Goal: Information Seeking & Learning: Learn about a topic

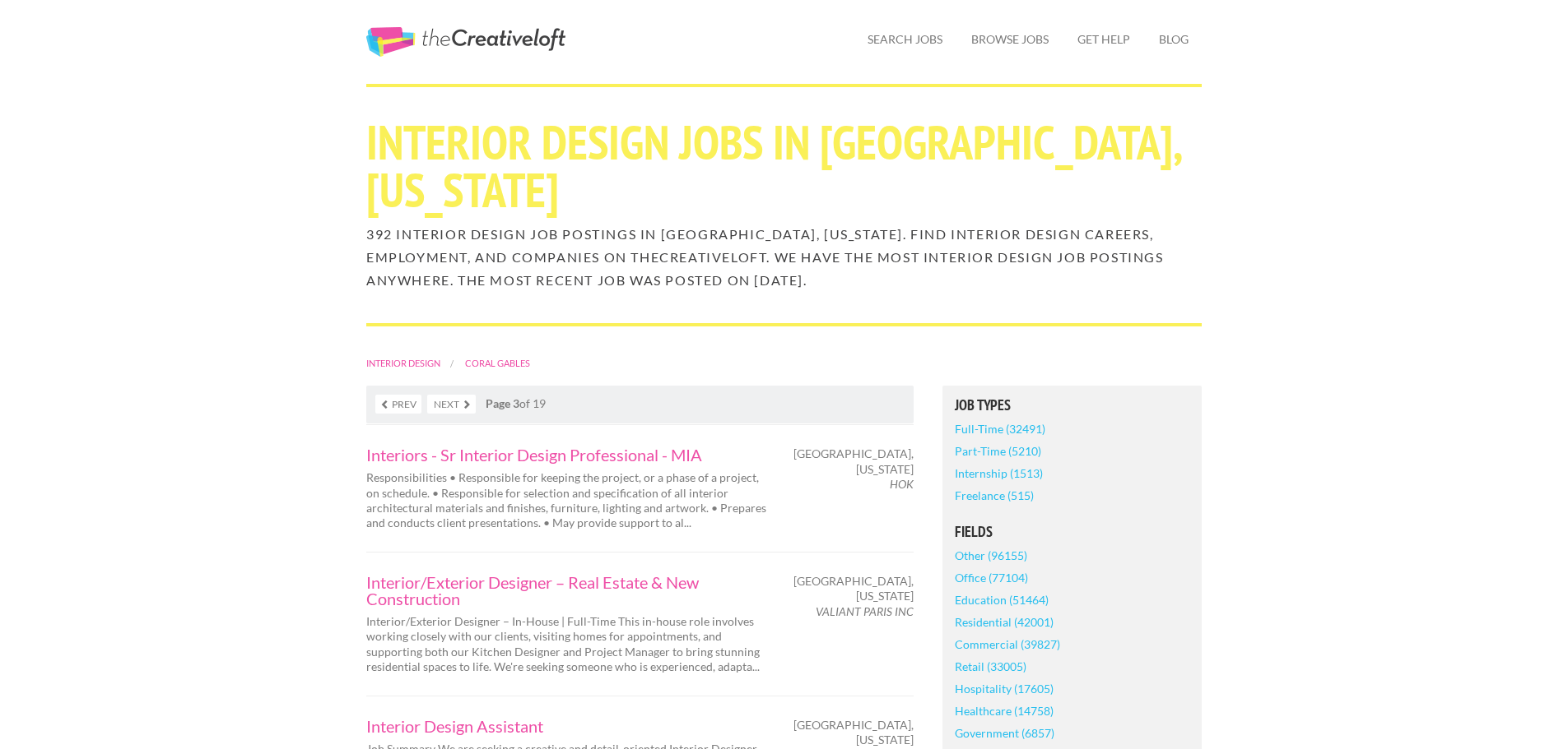
scroll to position [164, 0]
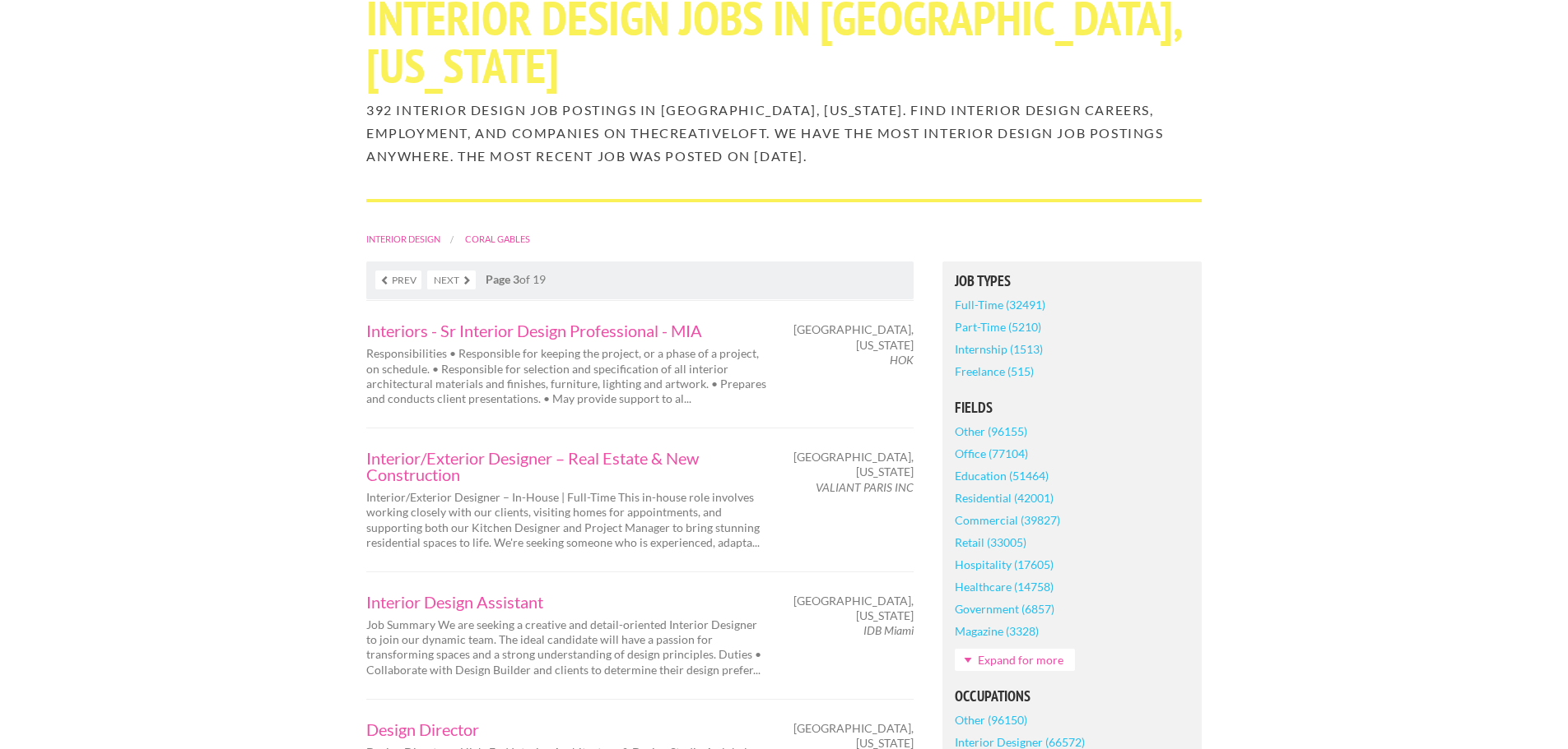
click at [986, 329] on link "Part-Time (5210)" at bounding box center [997, 326] width 87 height 22
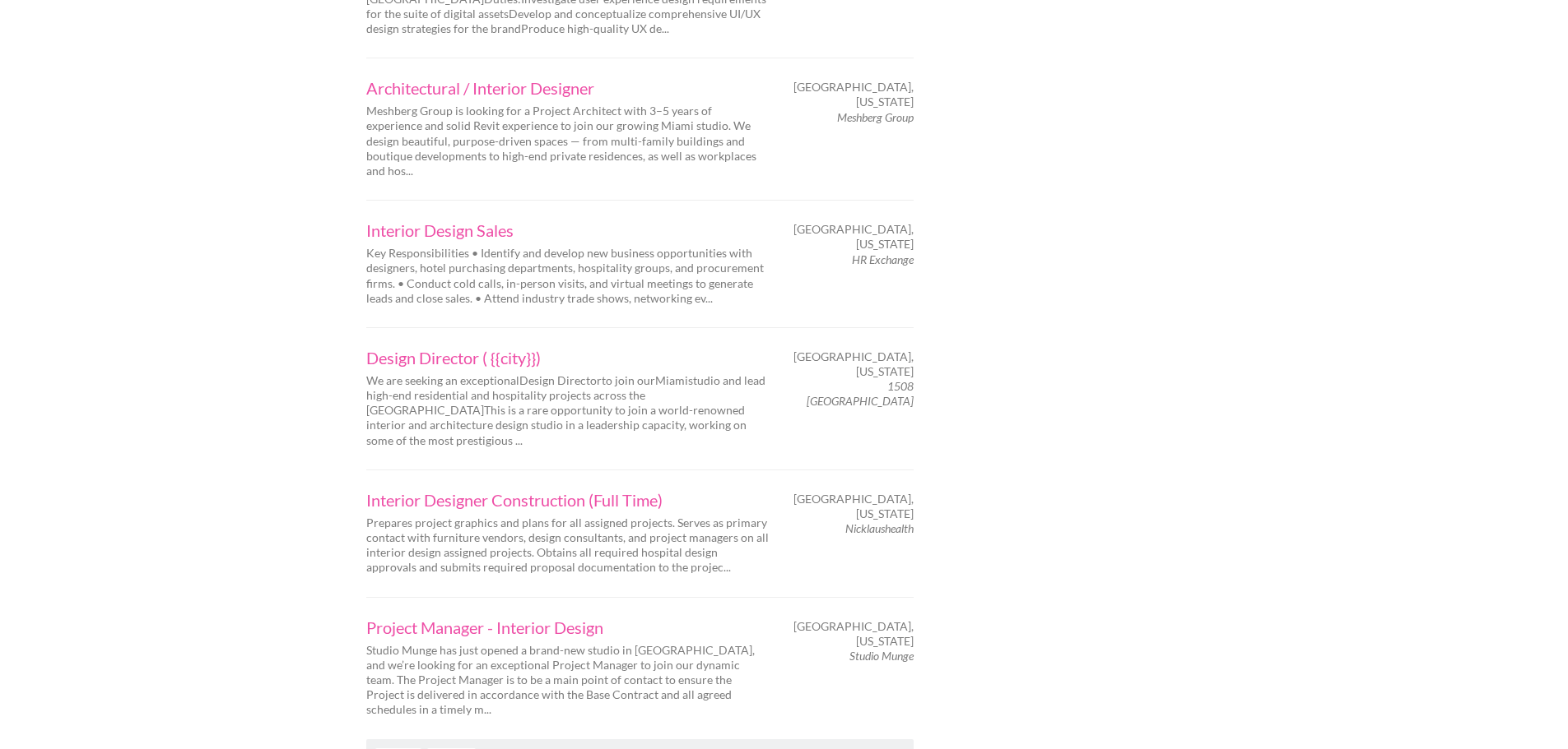
scroll to position [2549, 0]
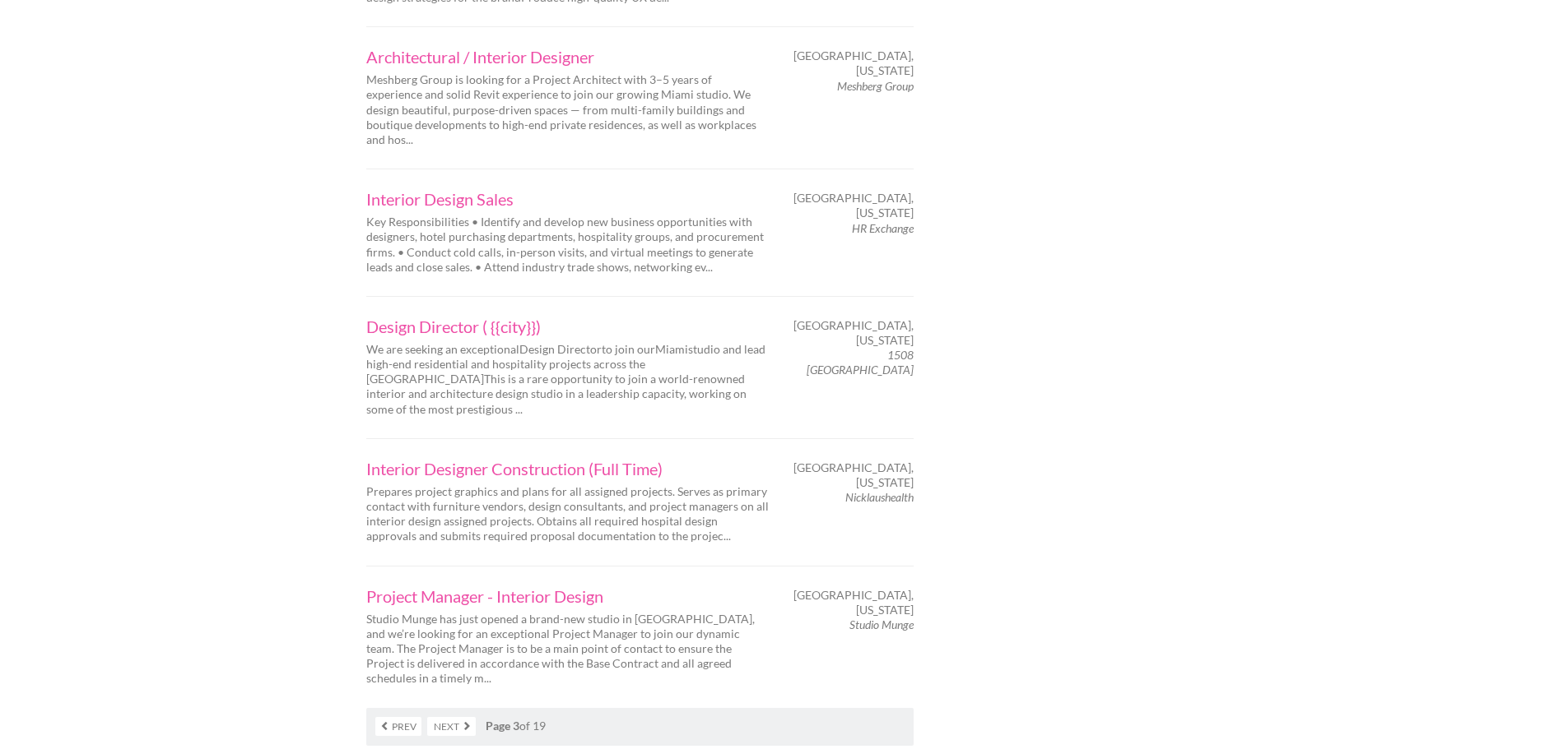
click at [466, 717] on link "Next" at bounding box center [451, 726] width 49 height 18
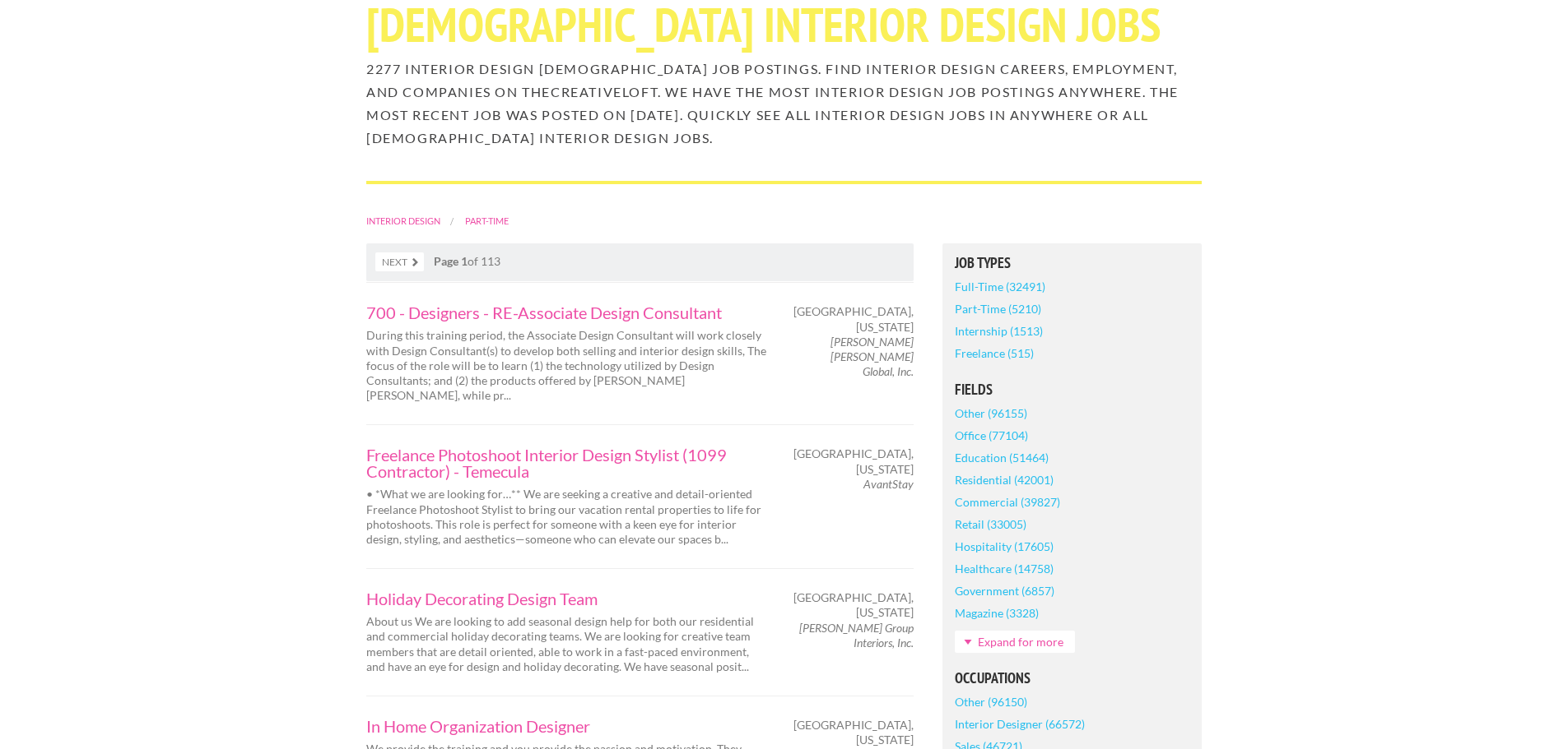
scroll to position [164, 0]
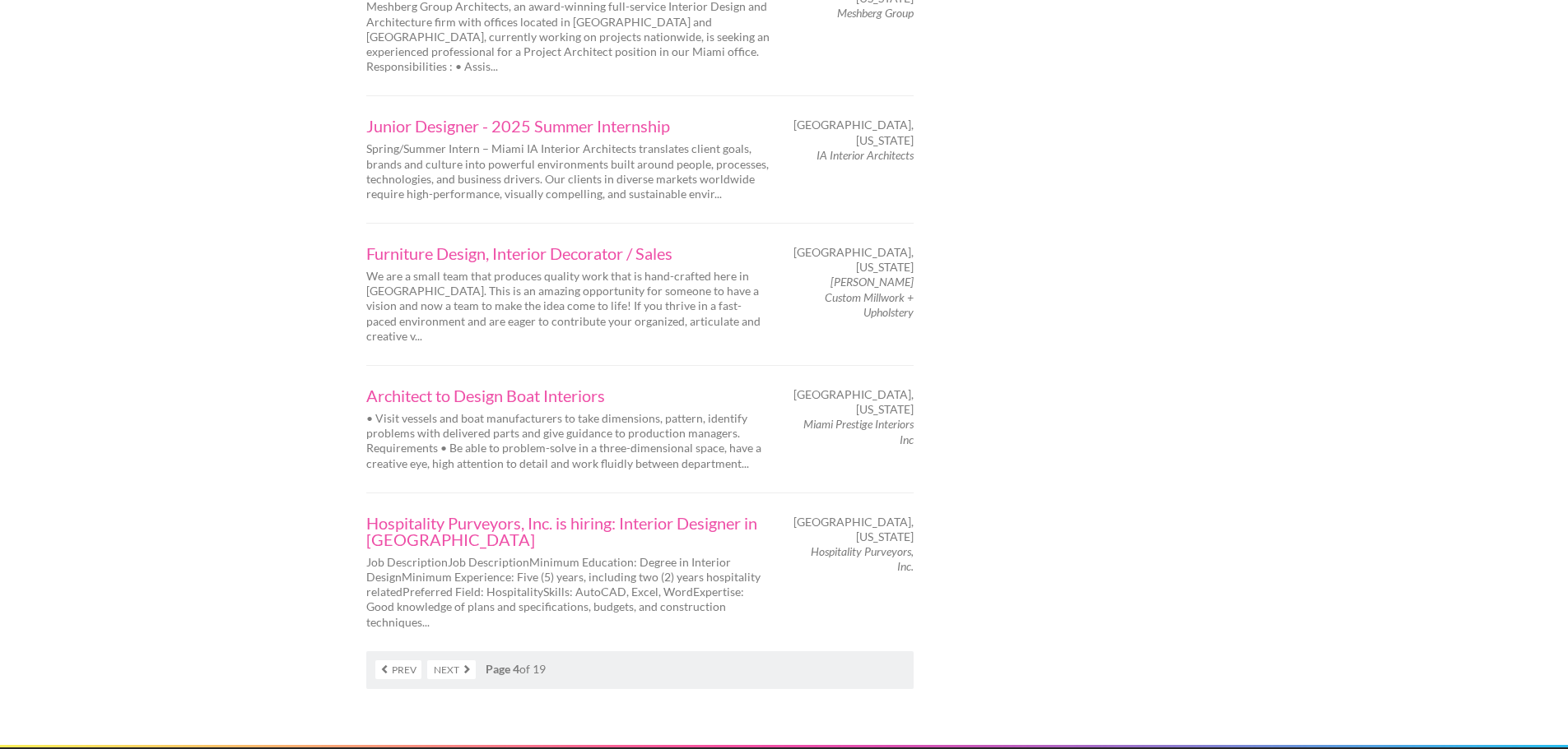
scroll to position [2549, 0]
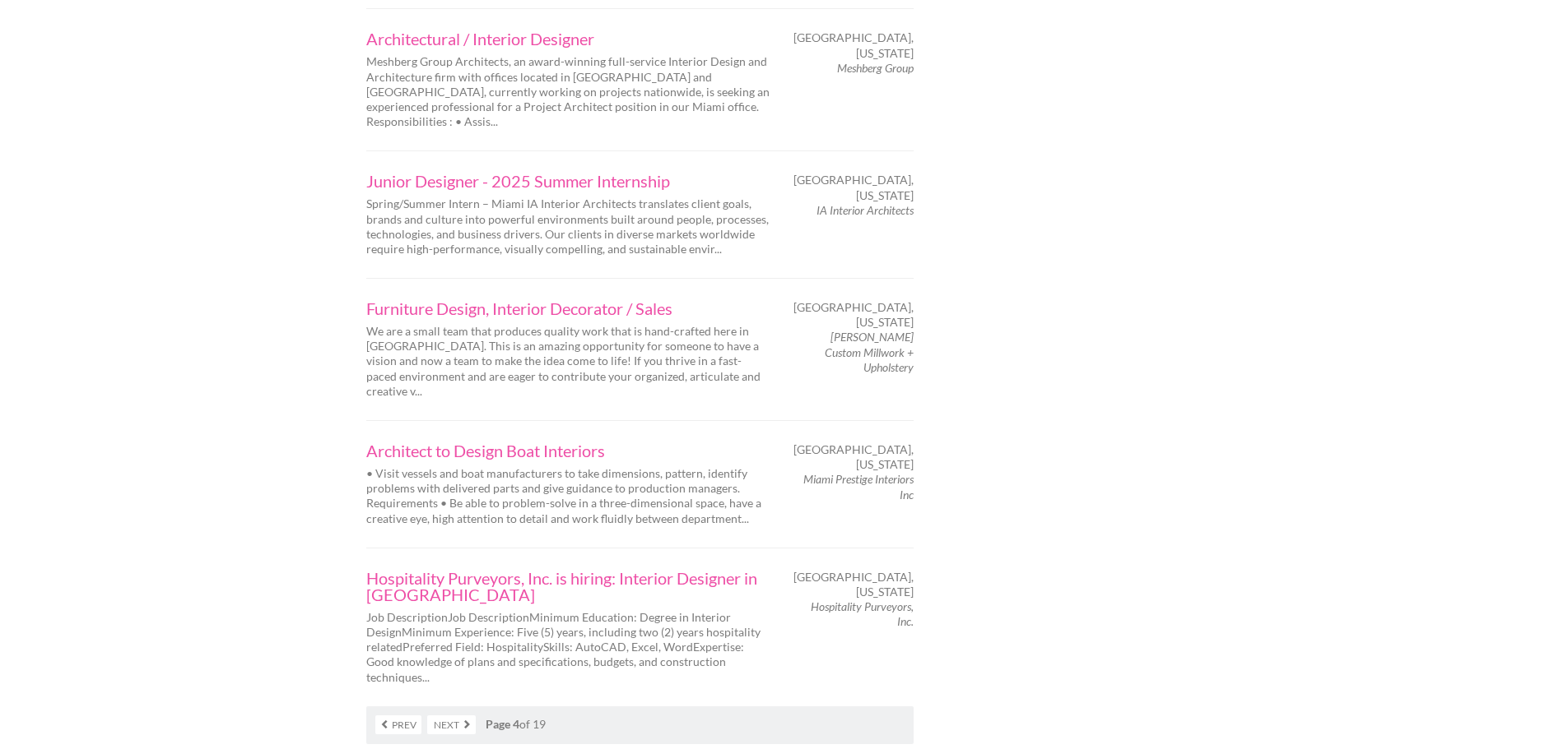
click at [462, 715] on link "Next" at bounding box center [451, 724] width 49 height 18
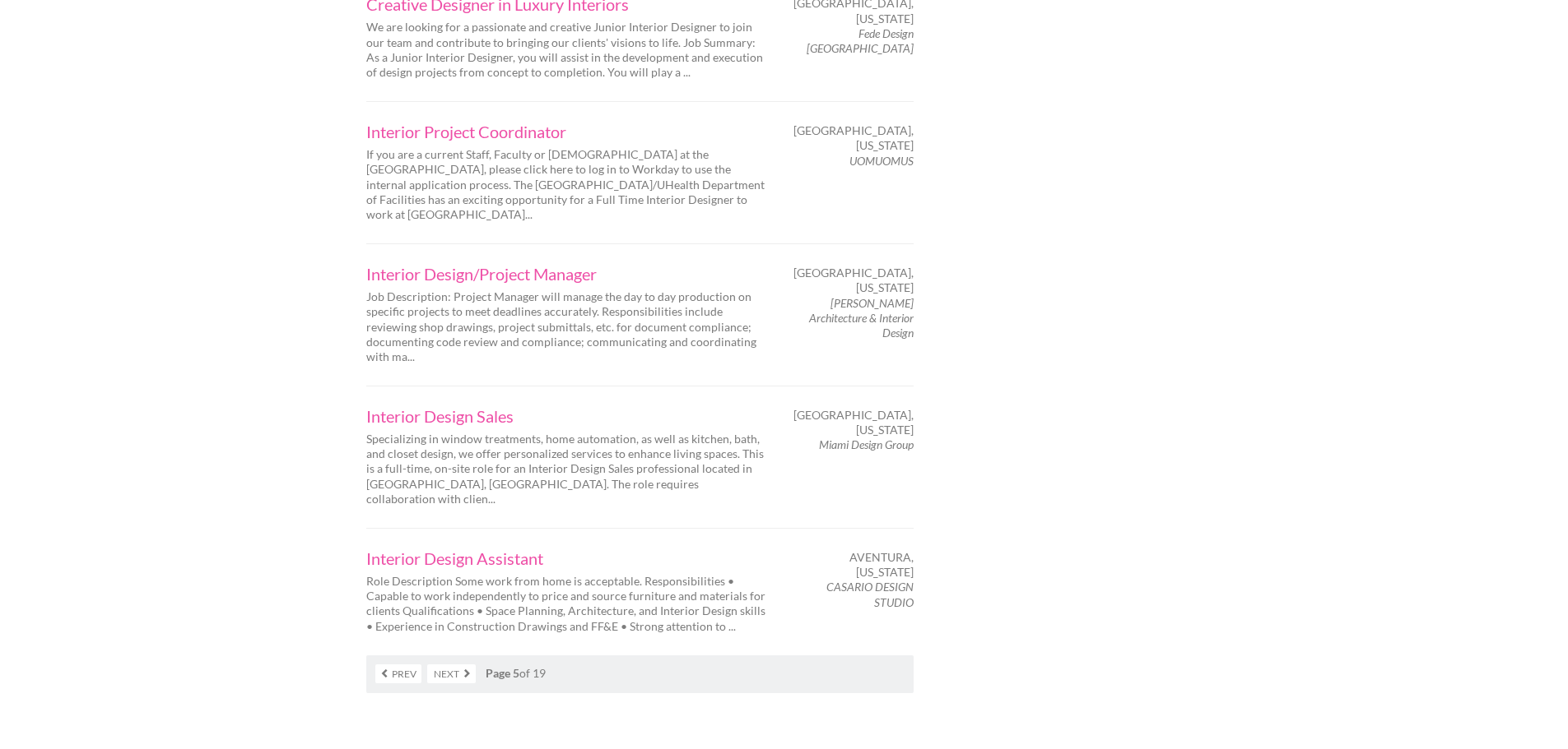
scroll to position [2549, 0]
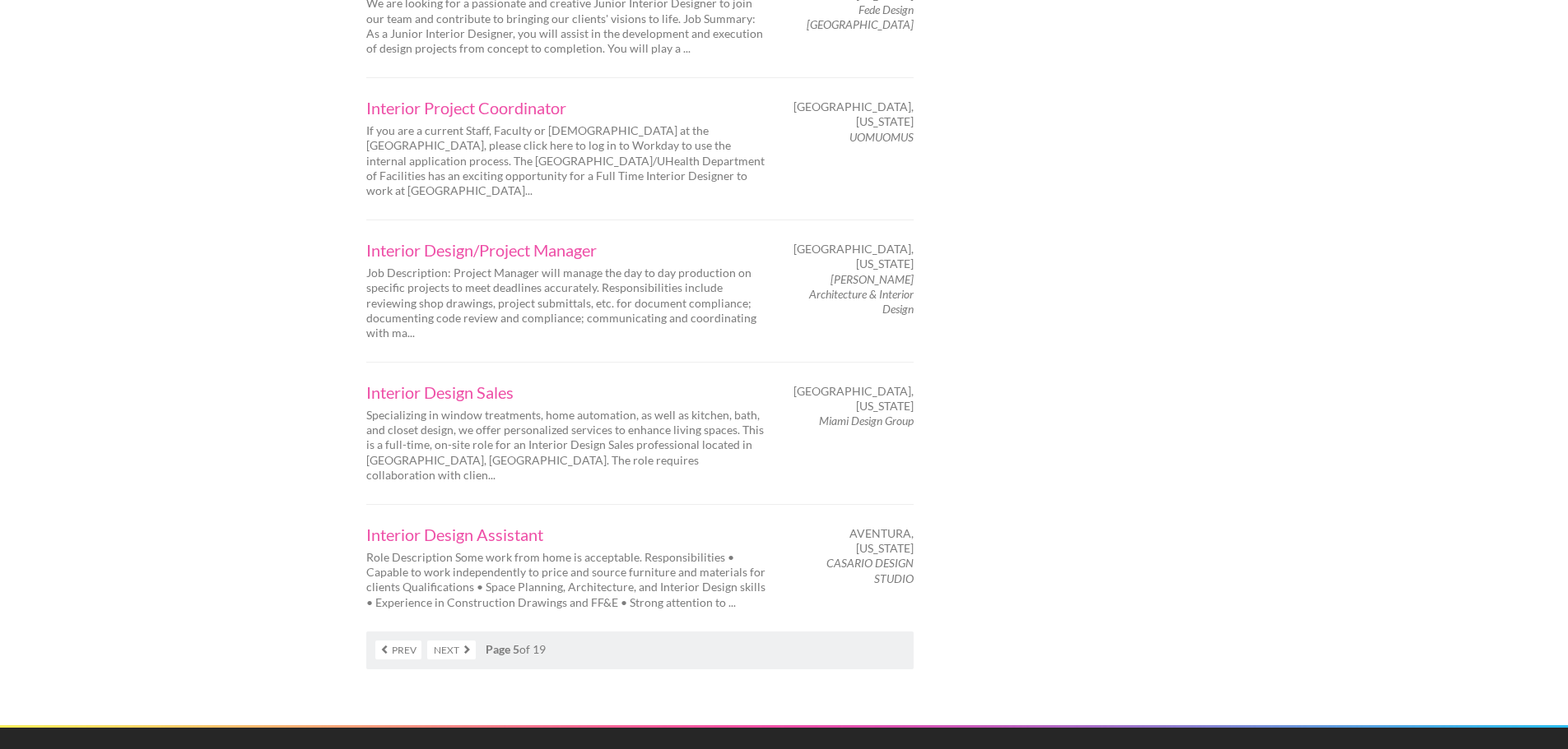
click at [467, 640] on link "Next" at bounding box center [451, 649] width 49 height 18
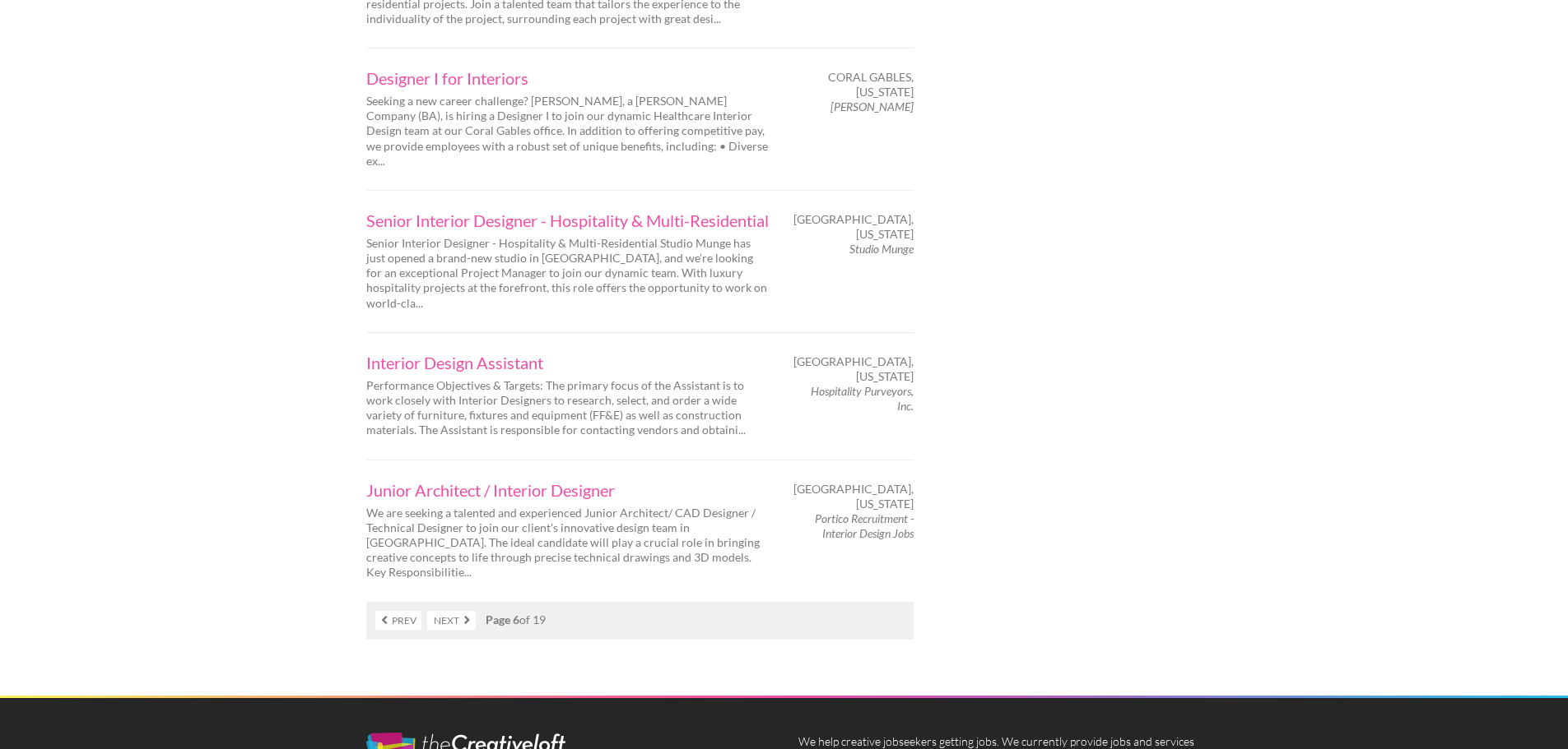
scroll to position [2714, 0]
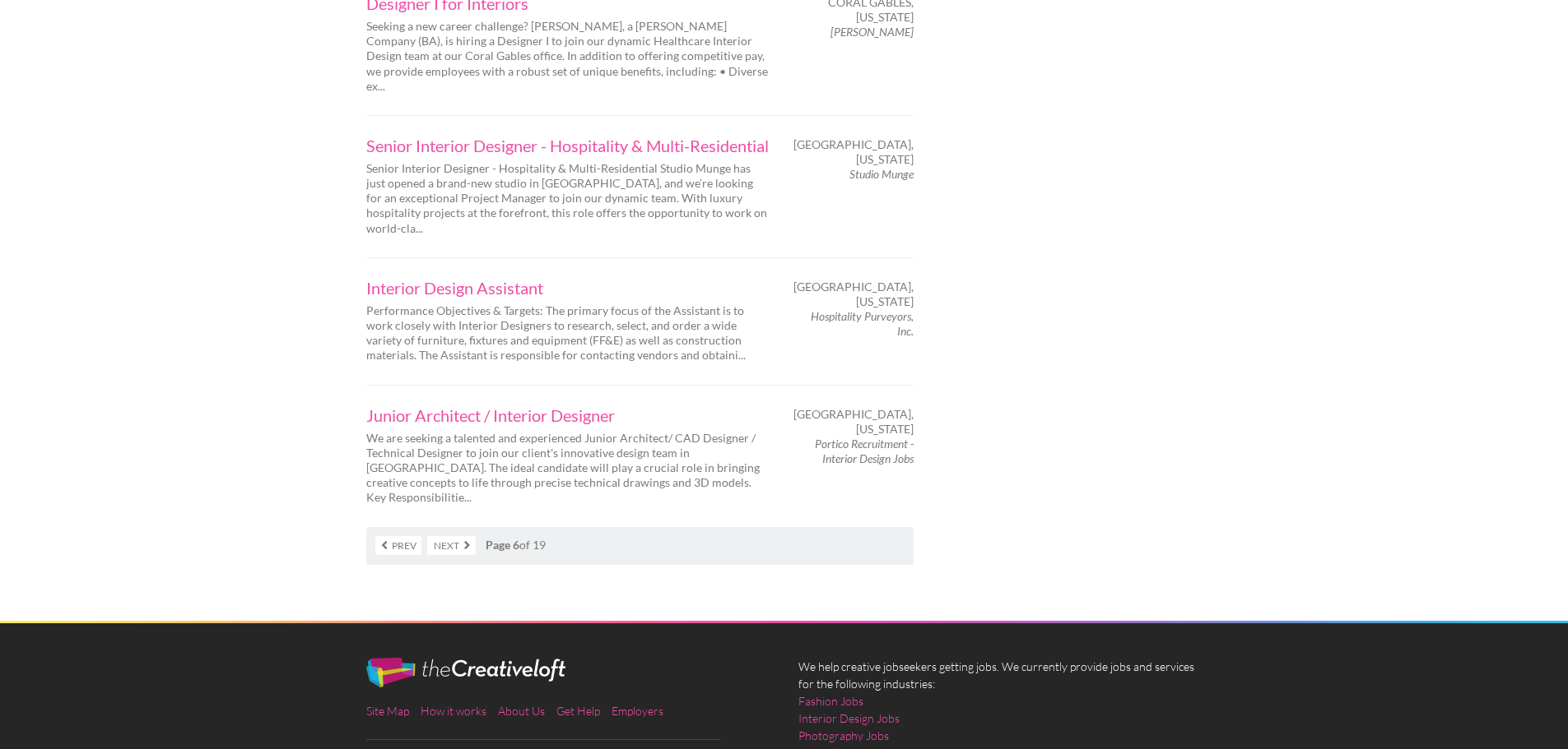
click at [466, 536] on link "Next" at bounding box center [451, 545] width 49 height 18
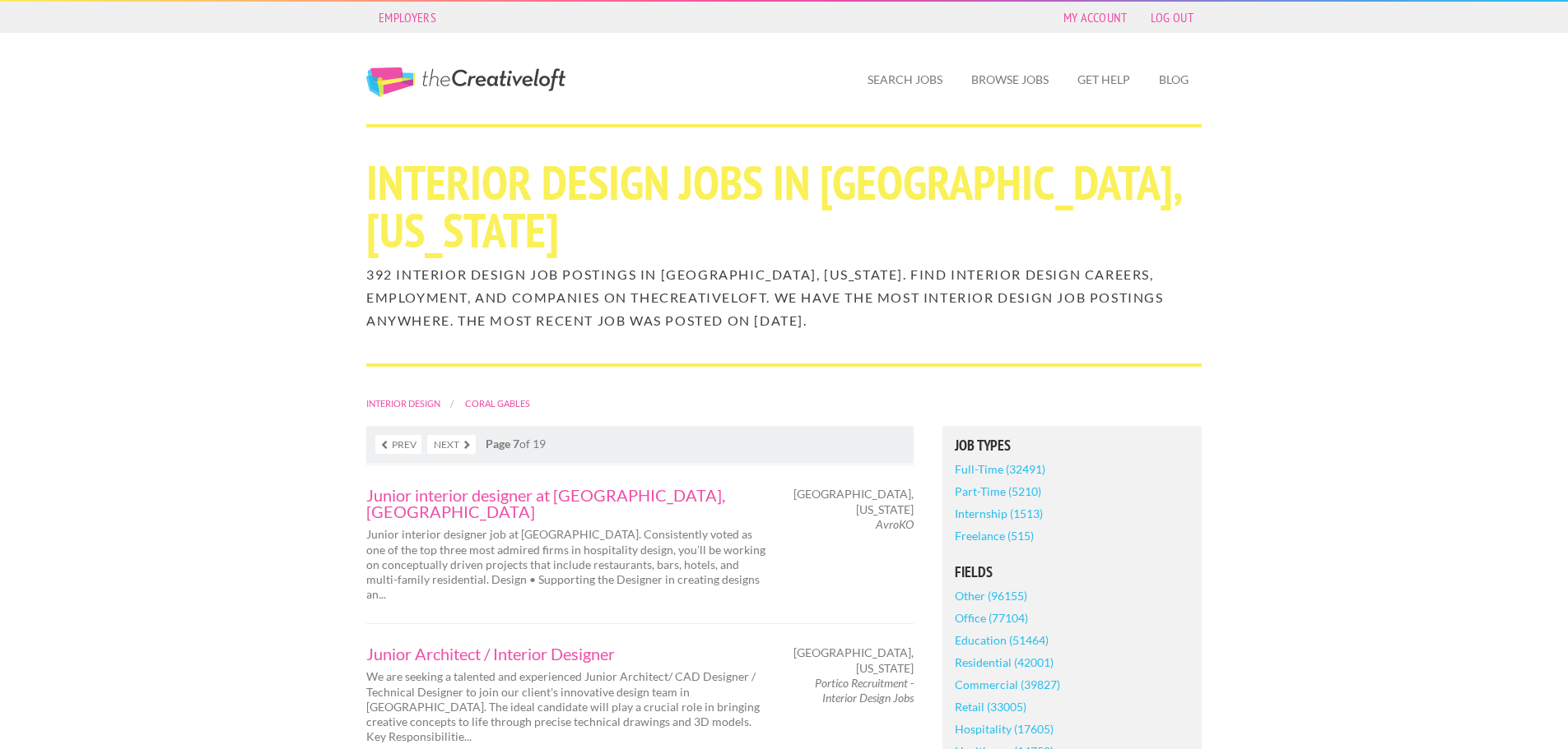
drag, startPoint x: 655, startPoint y: 495, endPoint x: 311, endPoint y: 515, distance: 344.6
